Goal: Information Seeking & Learning: Learn about a topic

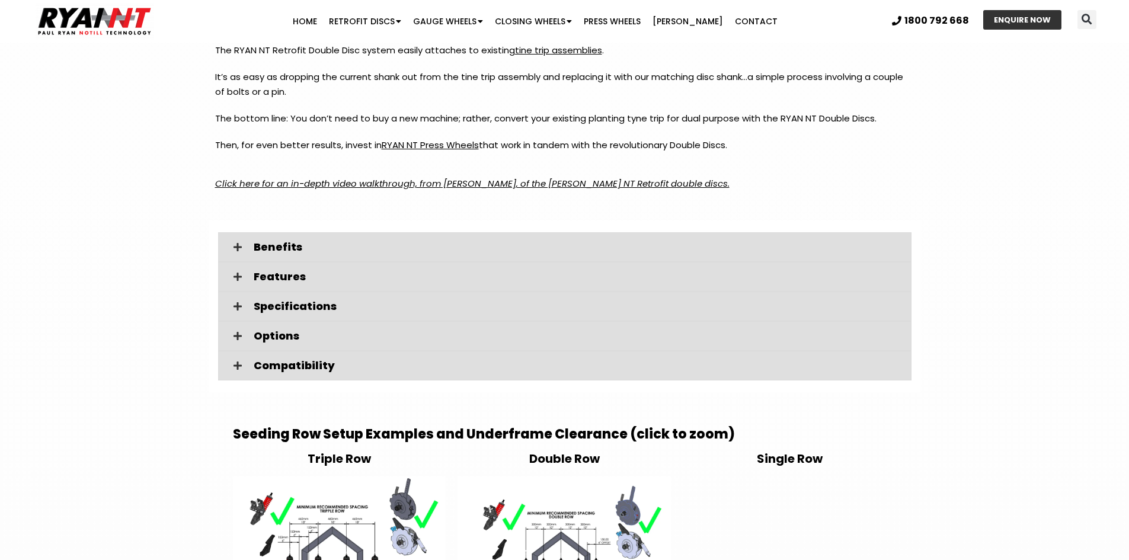
scroll to position [1660, 0]
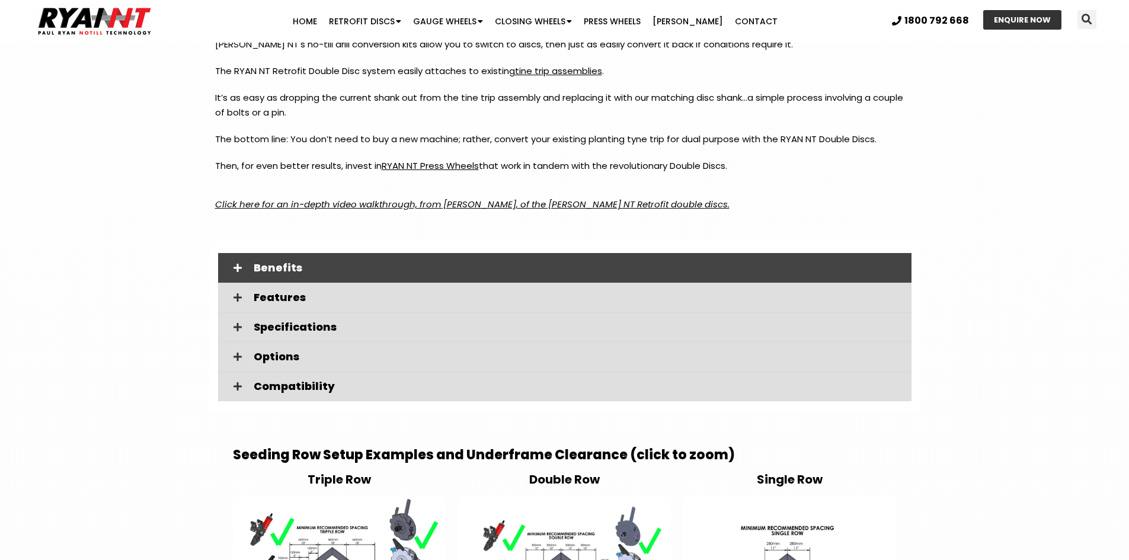
click at [359, 269] on span "Benefits" at bounding box center [578, 268] width 649 height 11
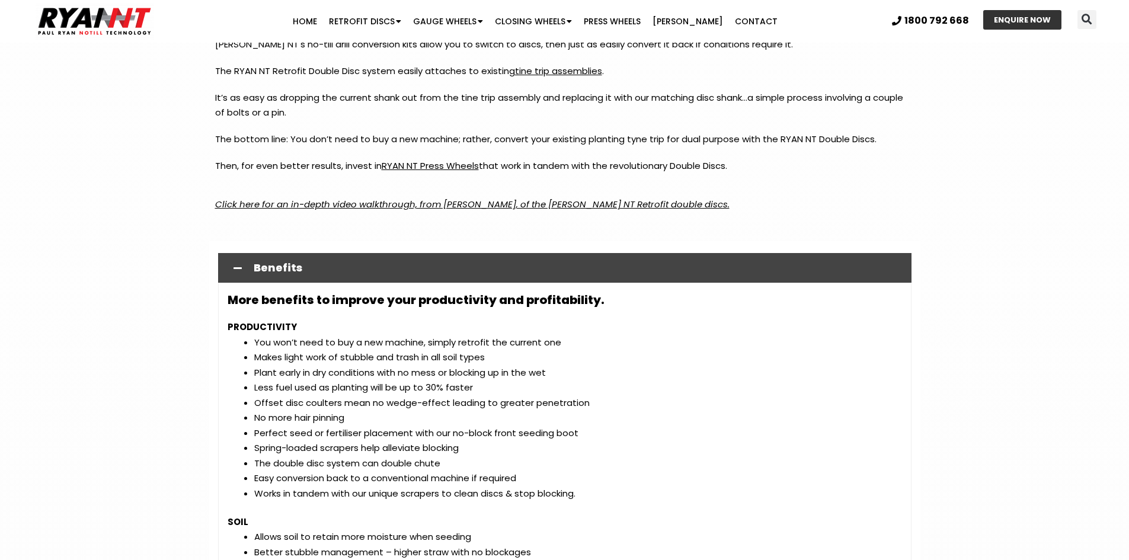
click at [359, 269] on span "Benefits" at bounding box center [578, 268] width 649 height 11
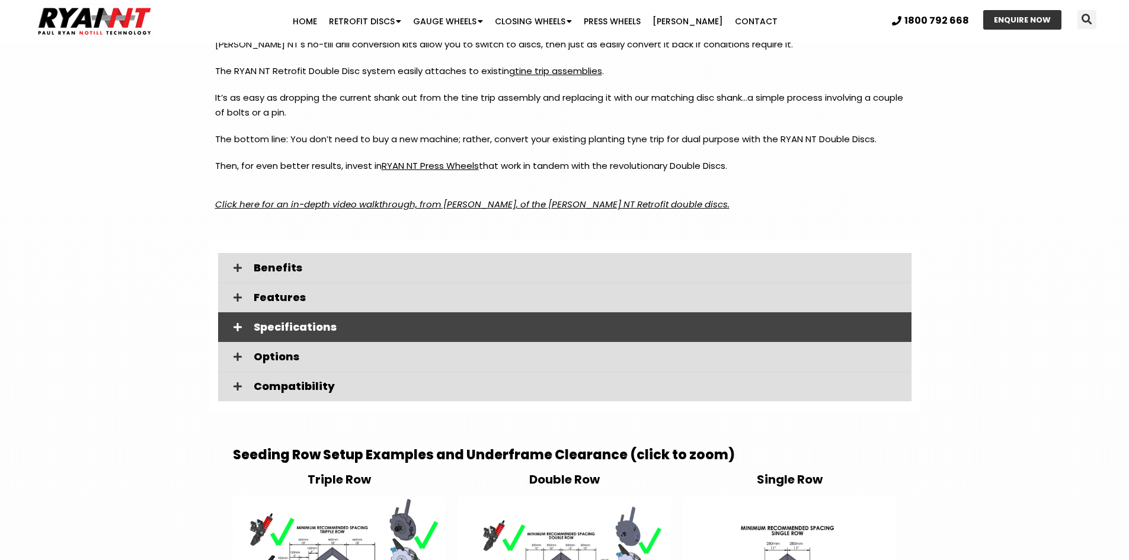
click at [341, 328] on span "Specifications" at bounding box center [578, 327] width 649 height 11
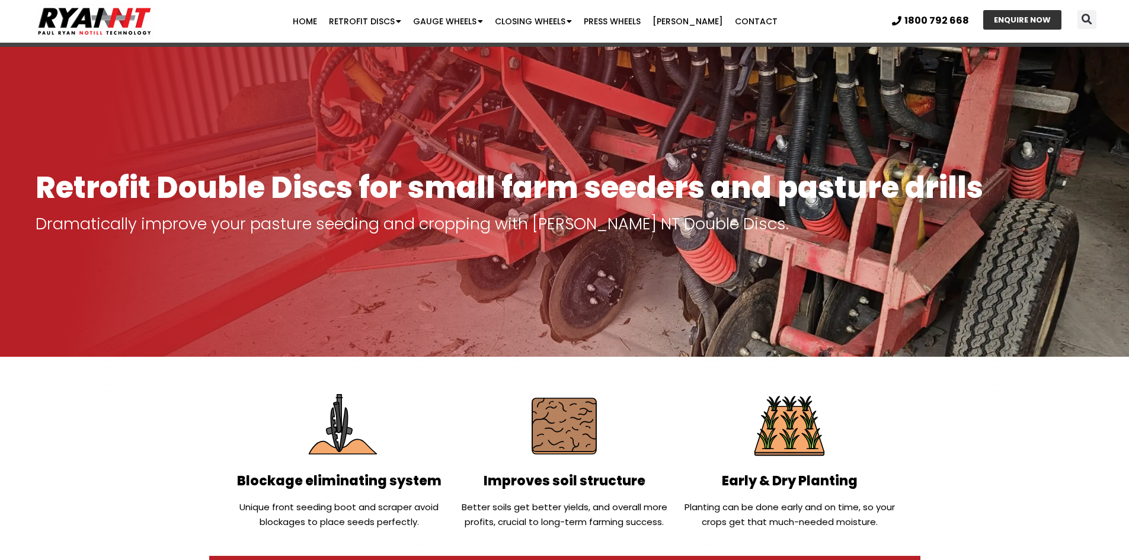
scroll to position [0, 0]
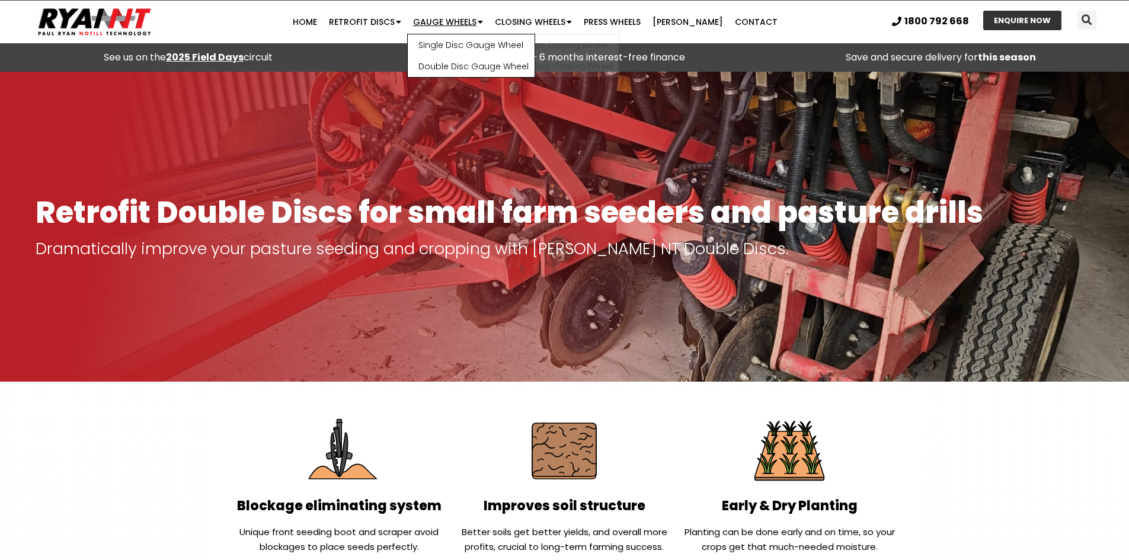
click at [444, 24] on link "Gauge Wheels" at bounding box center [448, 22] width 82 height 24
click at [472, 47] on link "Single Disc Gauge Wheel" at bounding box center [471, 44] width 127 height 21
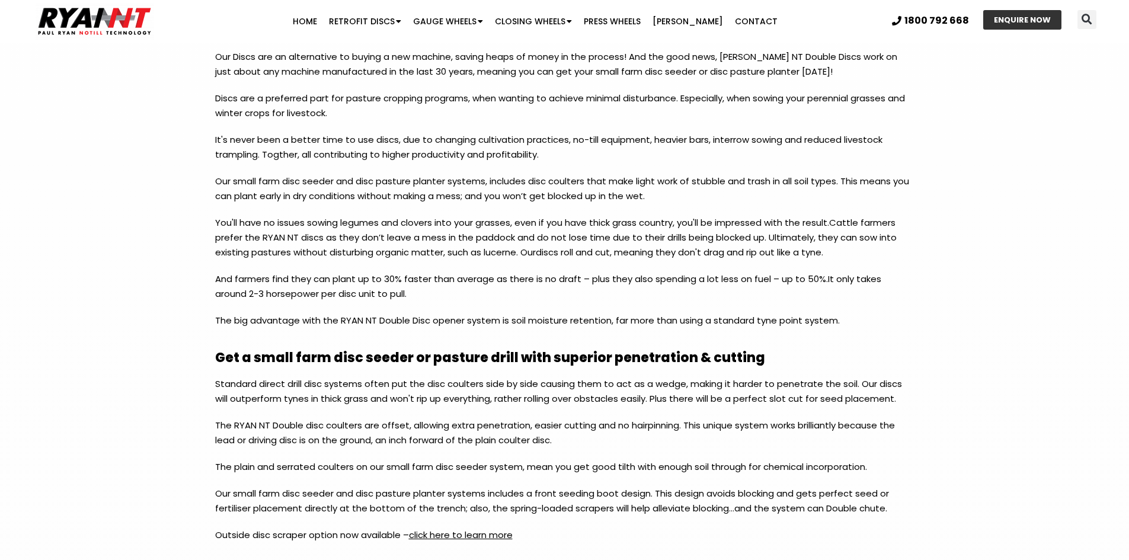
scroll to position [949, 0]
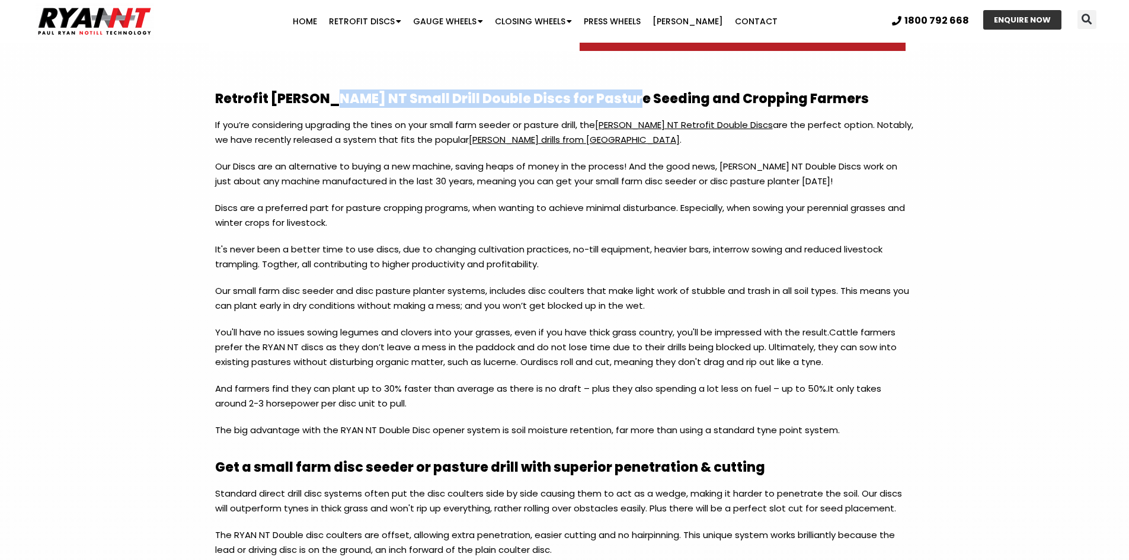
drag, startPoint x: 621, startPoint y: 100, endPoint x: 331, endPoint y: 98, distance: 290.5
click at [331, 98] on h2 "Retrofit RYAN NT Small Drill Double Discs for Pasture Seeding and Cropping Farm…" at bounding box center [565, 98] width 700 height 13
copy h2 "Small Drill Double Discs for Pasture Seeding"
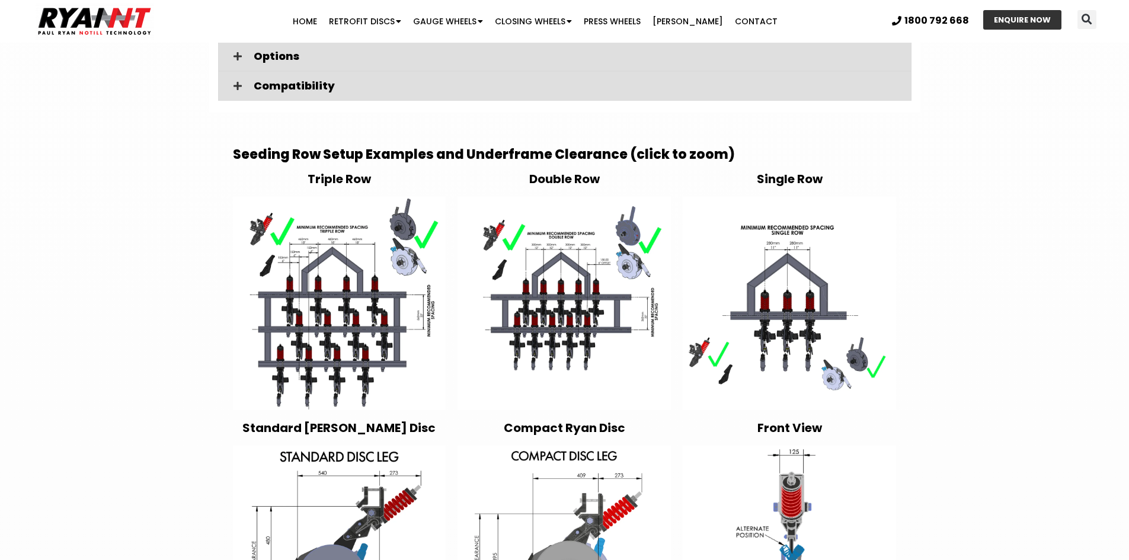
scroll to position [2134, 0]
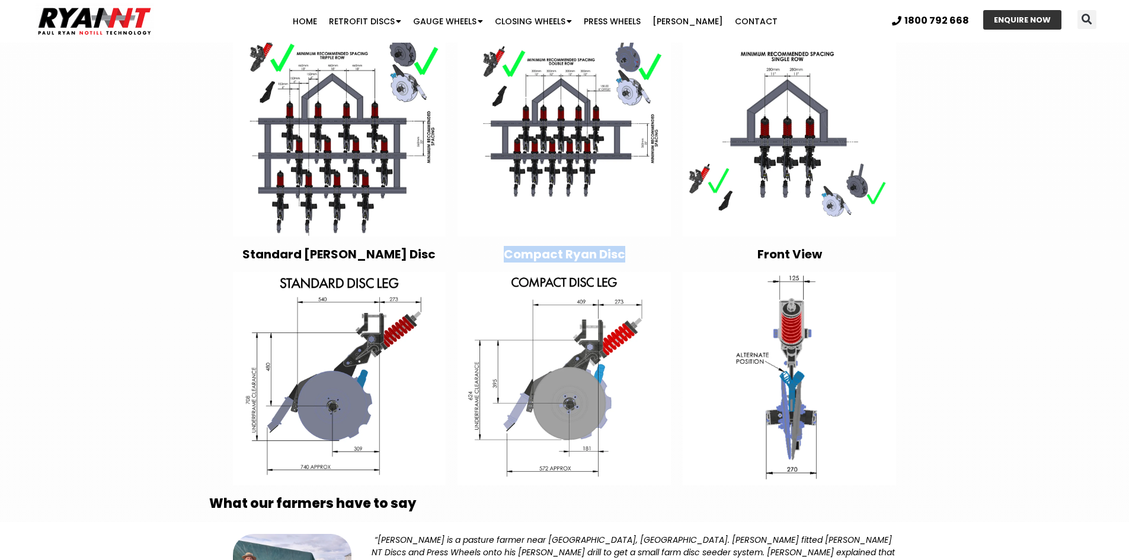
drag, startPoint x: 645, startPoint y: 251, endPoint x: 506, endPoint y: 260, distance: 139.6
click at [506, 260] on h4 "Compact Ryan Disc" at bounding box center [564, 254] width 213 height 12
copy h4 "Compact Ryan Disc"
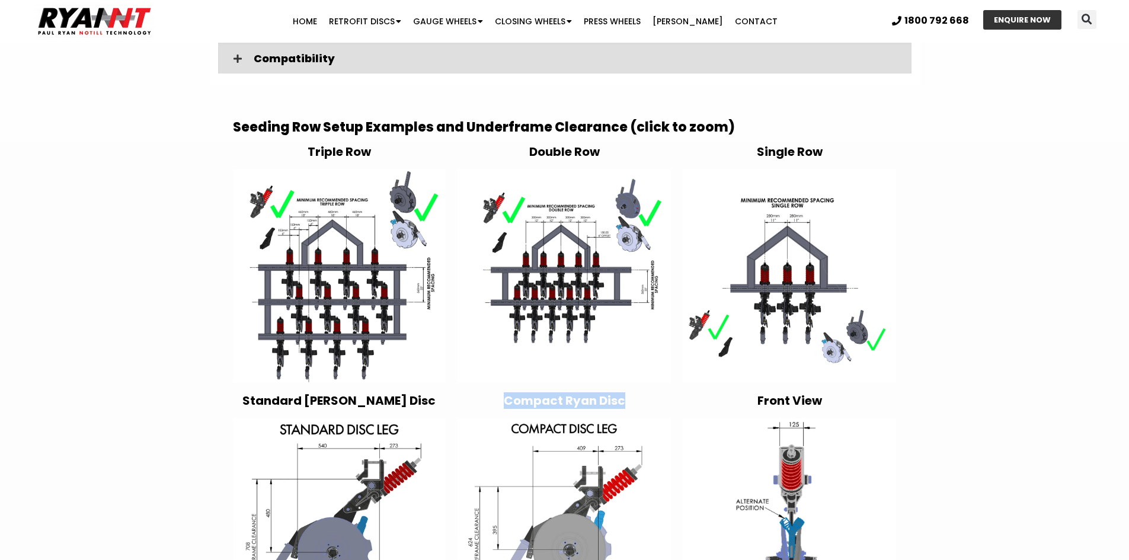
scroll to position [2016, 0]
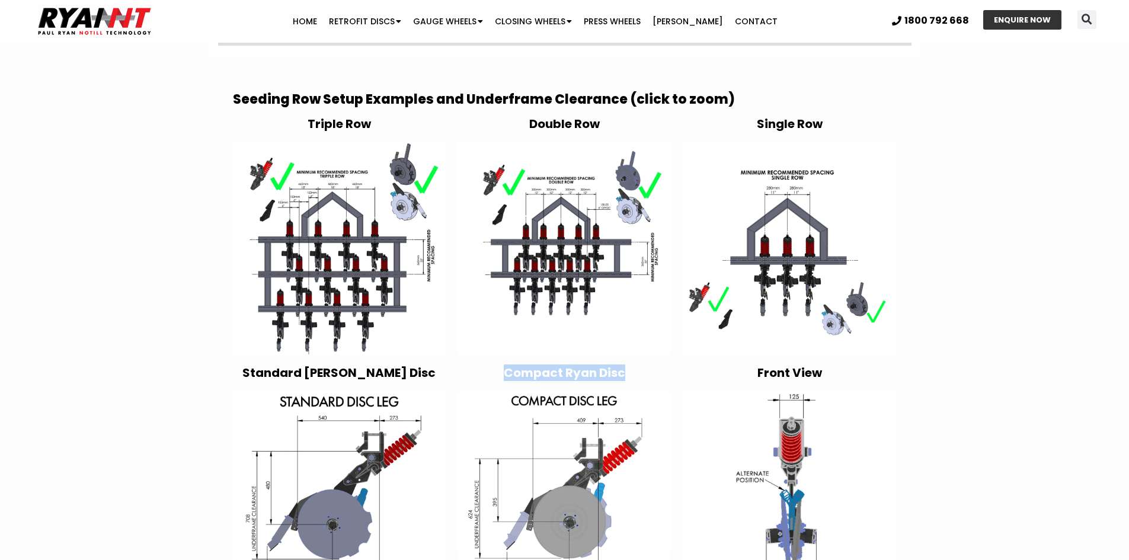
click at [691, 296] on img at bounding box center [789, 248] width 213 height 213
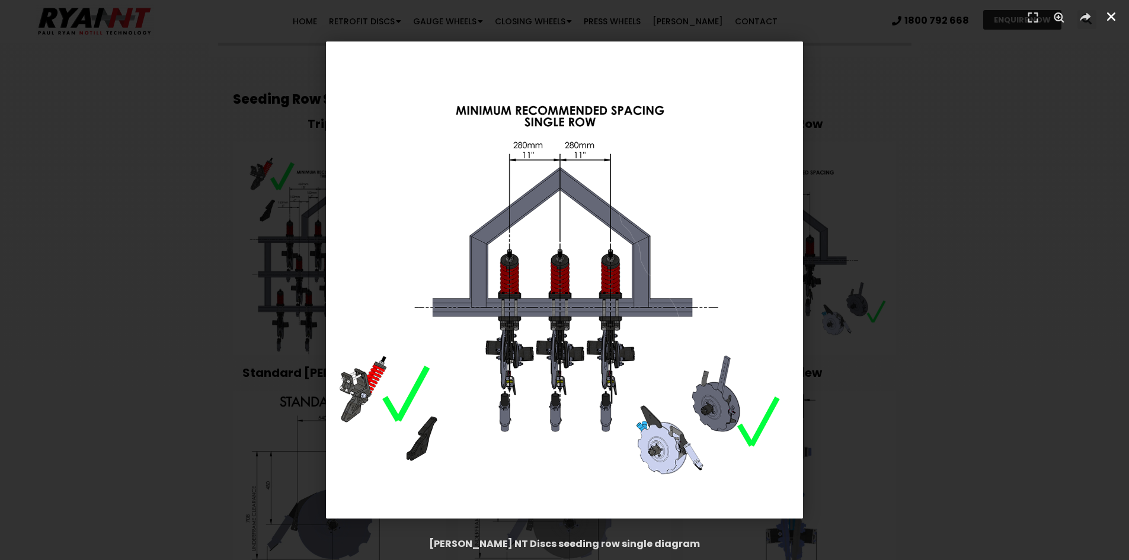
click at [1109, 17] on icon "Close (Esc)" at bounding box center [1112, 17] width 12 height 12
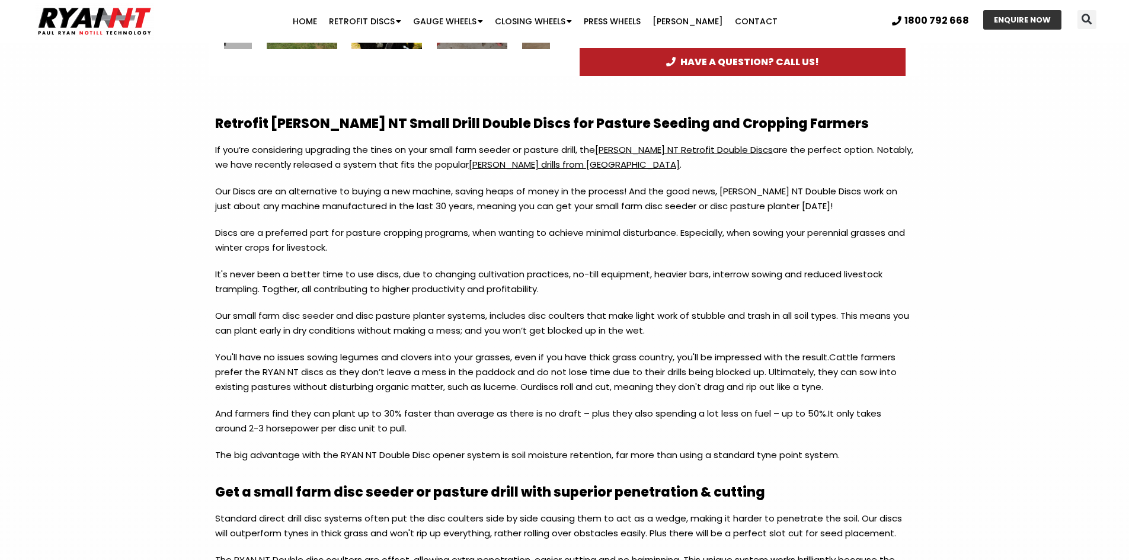
scroll to position [711, 0]
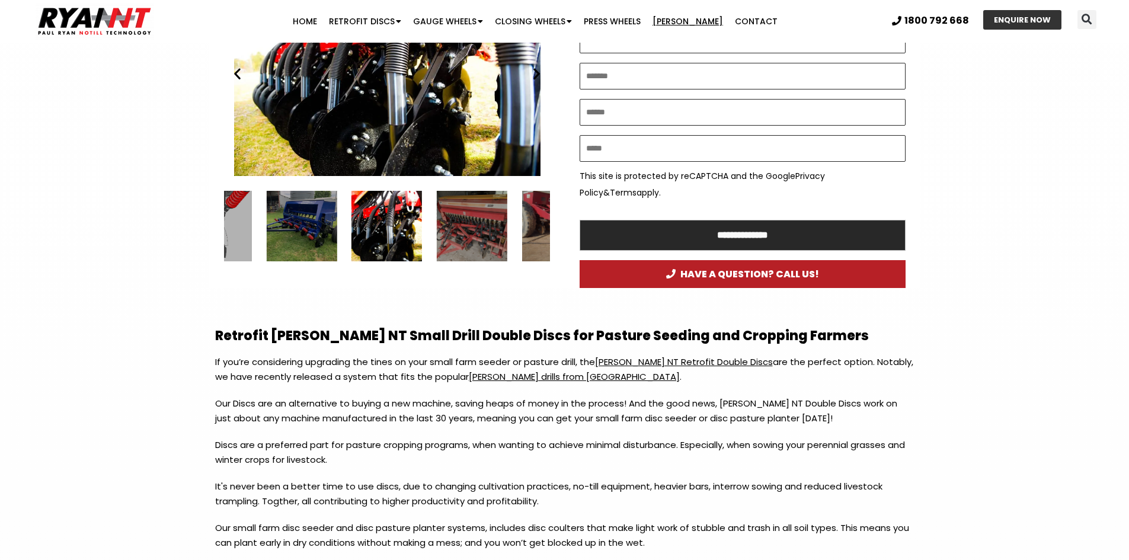
click at [699, 23] on link "[PERSON_NAME]" at bounding box center [688, 21] width 82 height 24
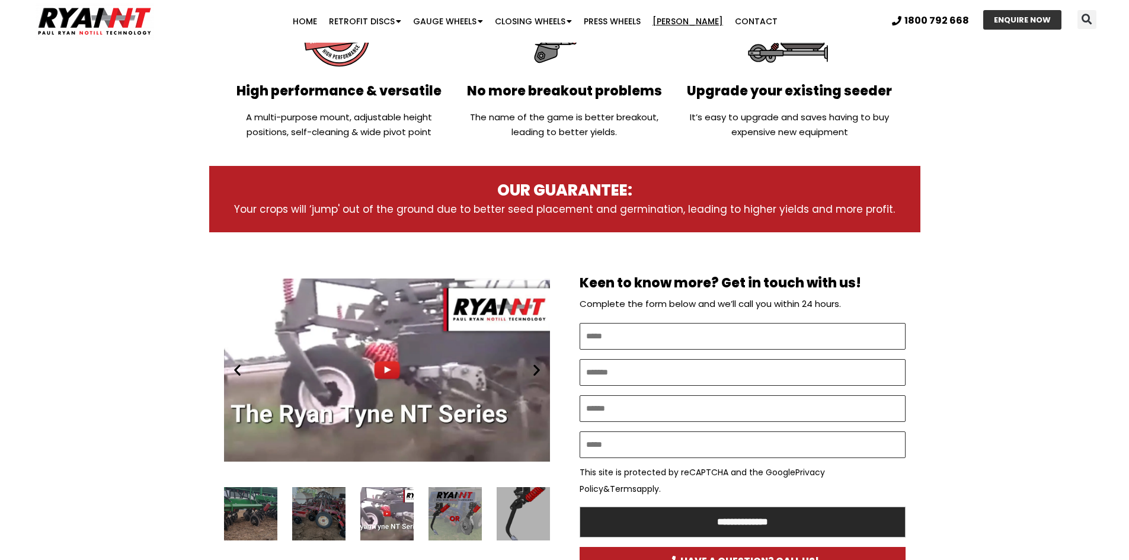
scroll to position [771, 0]
